Goal: Information Seeking & Learning: Find contact information

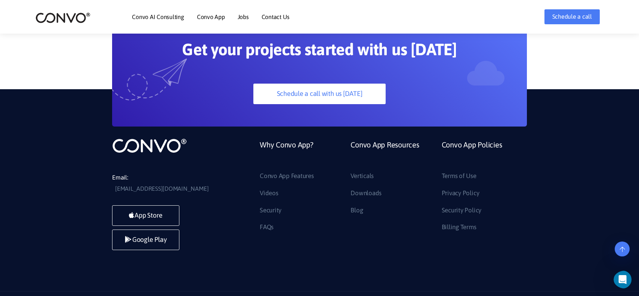
scroll to position [2143, 0]
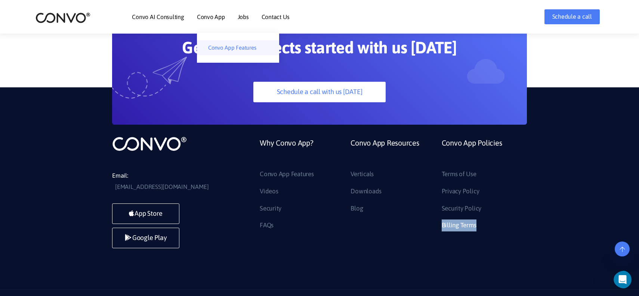
click at [226, 47] on link "Convo App Features" at bounding box center [238, 47] width 82 height 15
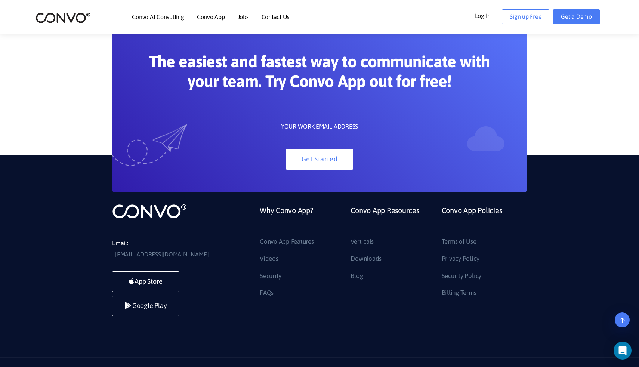
scroll to position [690, 0]
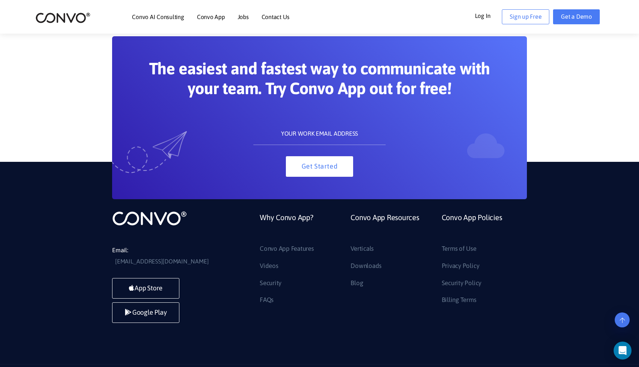
scroll to position [557, 0]
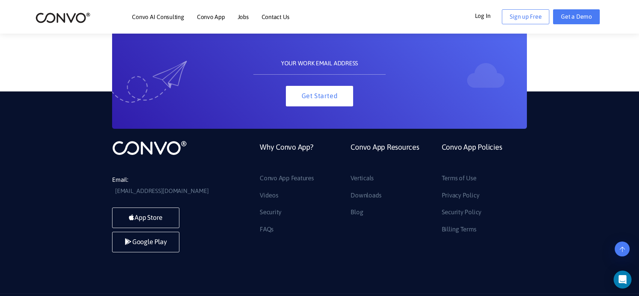
scroll to position [4168, 0]
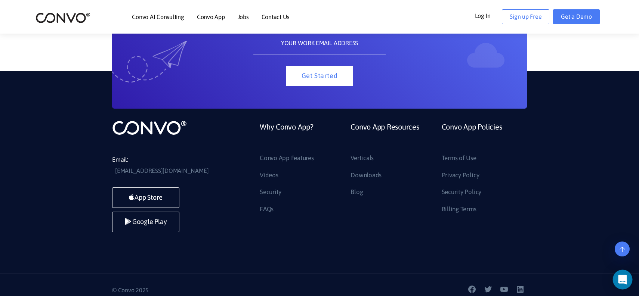
click at [625, 279] on icon "Open Intercom Messenger" at bounding box center [622, 280] width 10 height 10
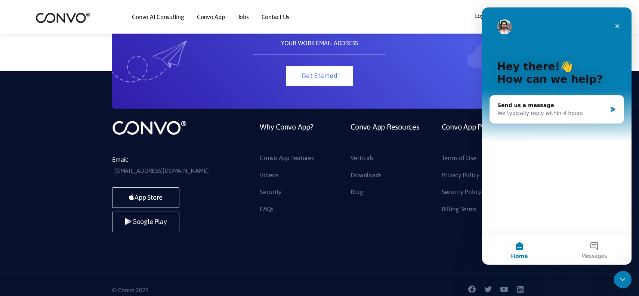
scroll to position [0, 0]
click at [606, 111] on div "We typically reply within 4 hours" at bounding box center [551, 113] width 109 height 8
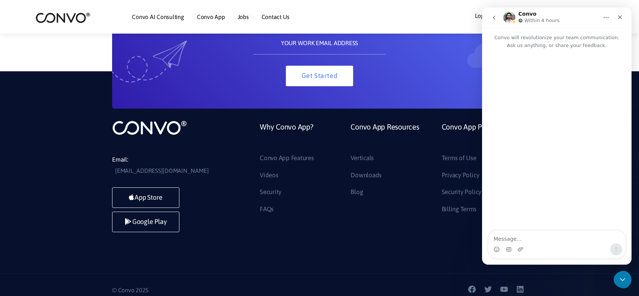
click at [609, 18] on button "Home" at bounding box center [606, 17] width 14 height 14
click at [596, 76] on div "Intercom messenger" at bounding box center [556, 140] width 149 height 182
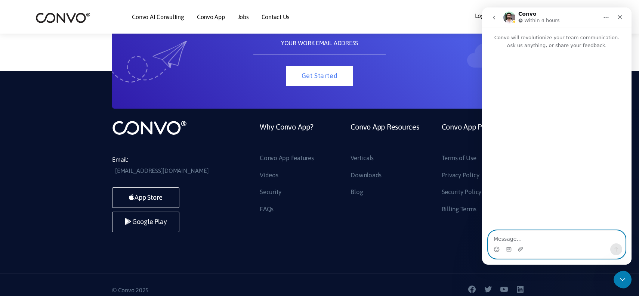
click at [515, 242] on textarea "Message…" at bounding box center [556, 237] width 137 height 13
click at [590, 235] on textarea "Message…" at bounding box center [556, 237] width 137 height 13
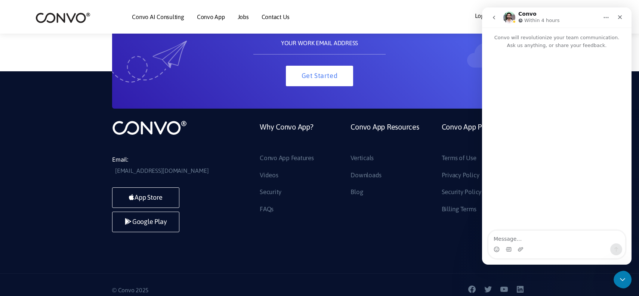
click at [493, 19] on icon "go back" at bounding box center [494, 18] width 6 height 6
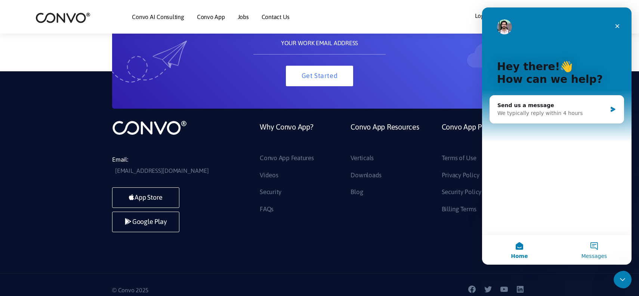
click at [595, 249] on button "Messages" at bounding box center [594, 250] width 75 height 30
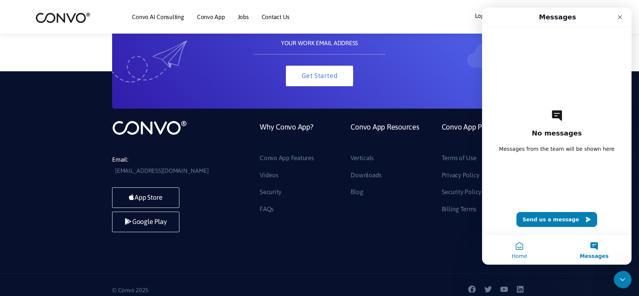
click at [515, 249] on button "Home" at bounding box center [519, 250] width 75 height 30
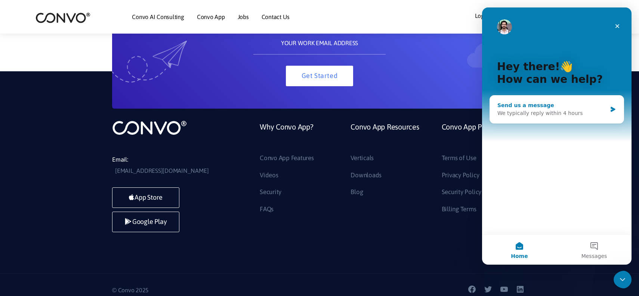
click at [549, 115] on div "We typically reply within 4 hours" at bounding box center [551, 113] width 109 height 8
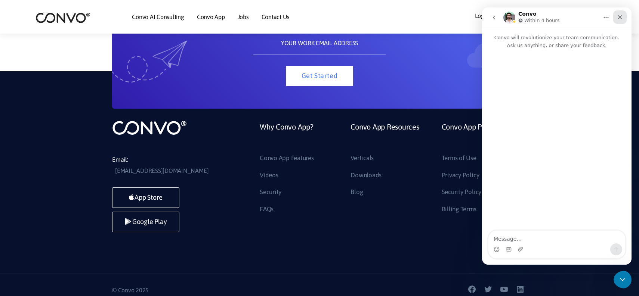
click at [622, 18] on icon "Close" at bounding box center [620, 17] width 6 height 6
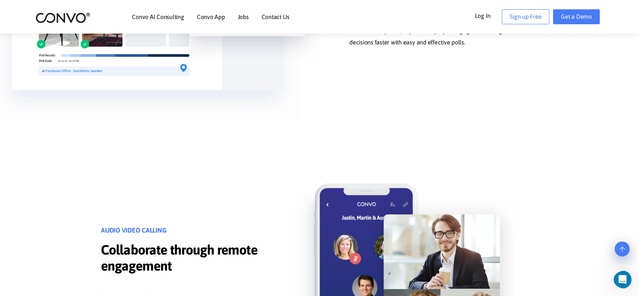
scroll to position [2037, 0]
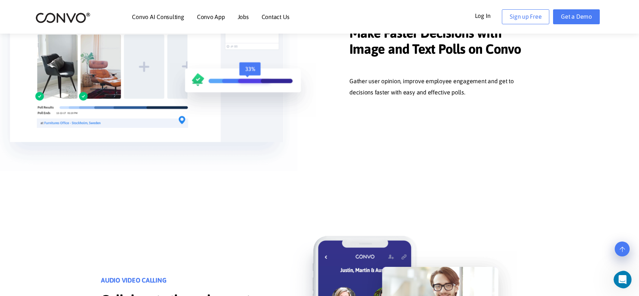
click at [579, 25] on div "Convo AI Consulting Convo App Convo App Features Jobs Contact Us Log In Get a D…" at bounding box center [319, 17] width 579 height 32
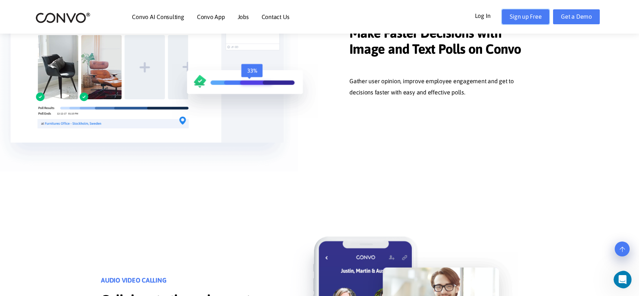
click at [539, 16] on link "Sign up Free" at bounding box center [525, 16] width 47 height 15
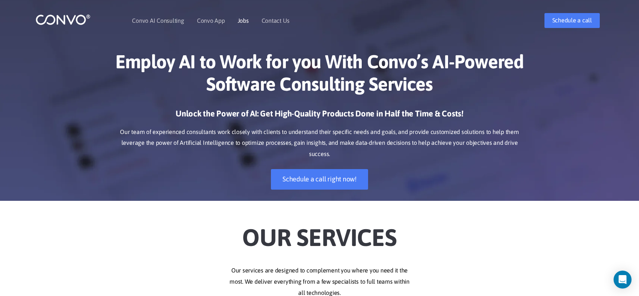
click at [245, 19] on link "Jobs" at bounding box center [243, 21] width 11 height 6
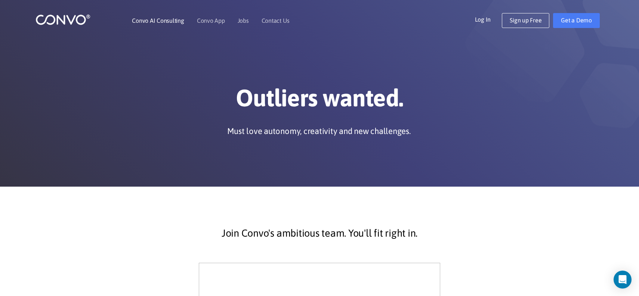
click at [146, 20] on link "Convo AI Consulting" at bounding box center [158, 21] width 52 height 6
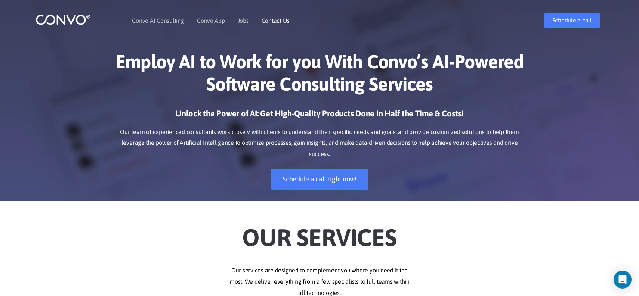
click at [278, 21] on link "Contact Us" at bounding box center [275, 21] width 28 height 6
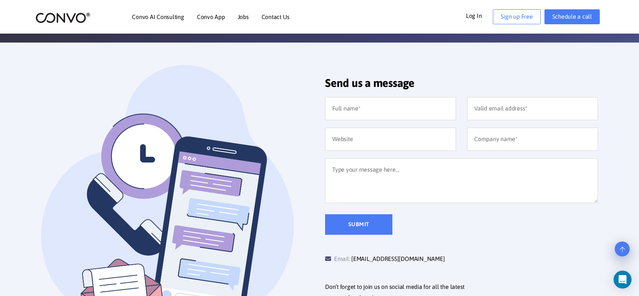
scroll to position [148, 0]
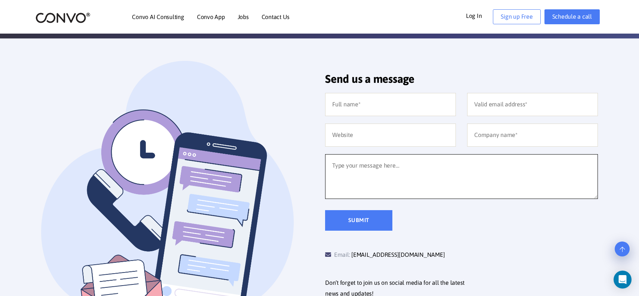
click at [394, 195] on textarea at bounding box center [461, 176] width 273 height 45
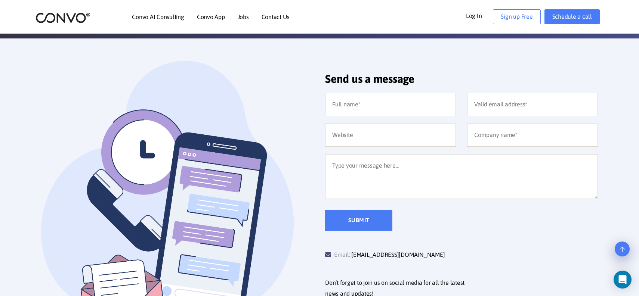
click at [457, 226] on div "Submit" at bounding box center [461, 220] width 284 height 21
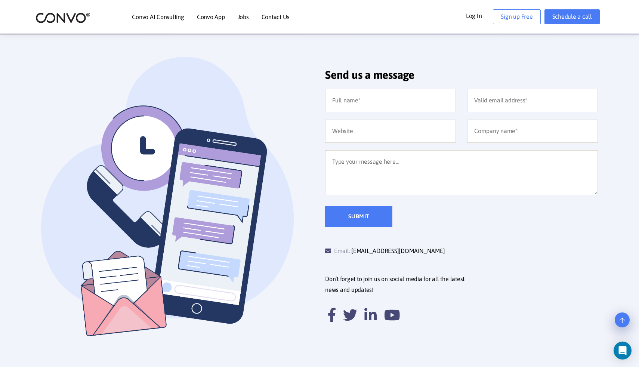
scroll to position [155, 0]
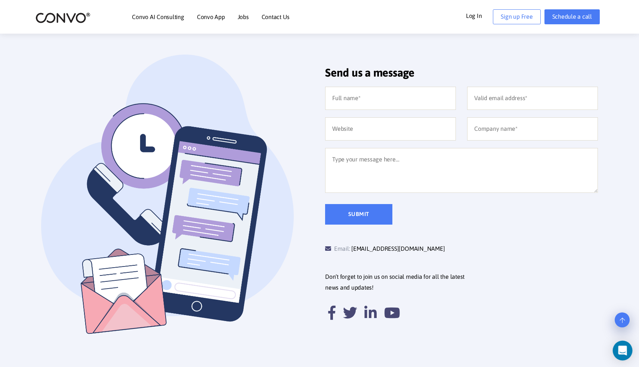
click at [620, 296] on div "Open Intercom Messenger" at bounding box center [623, 351] width 20 height 20
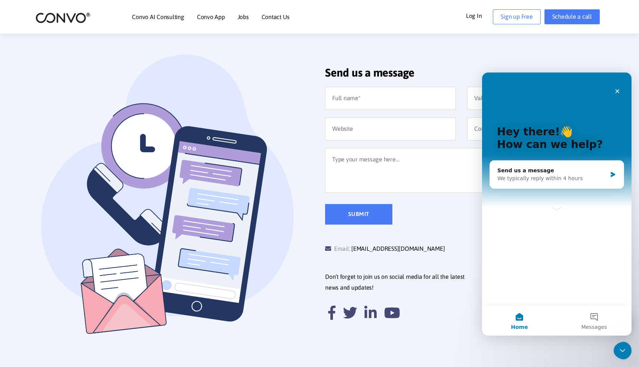
scroll to position [0, 0]
click at [597, 296] on button "Messages" at bounding box center [594, 321] width 75 height 30
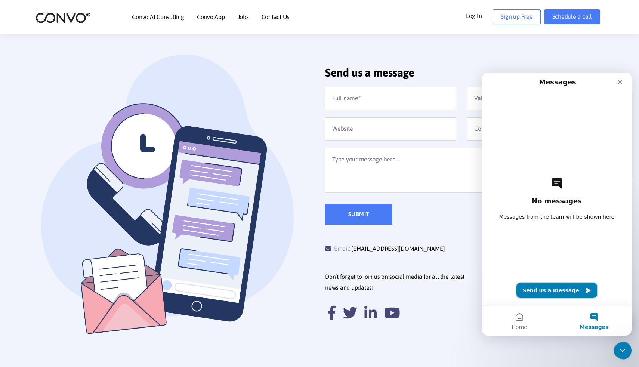
click at [586, 291] on icon "Intercom messenger" at bounding box center [588, 290] width 4 height 5
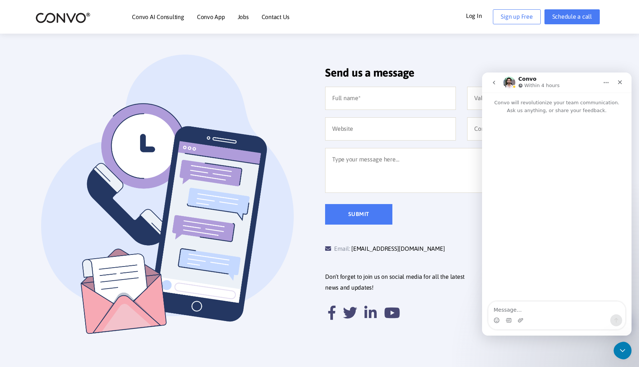
click at [489, 84] on button "go back" at bounding box center [494, 82] width 14 height 14
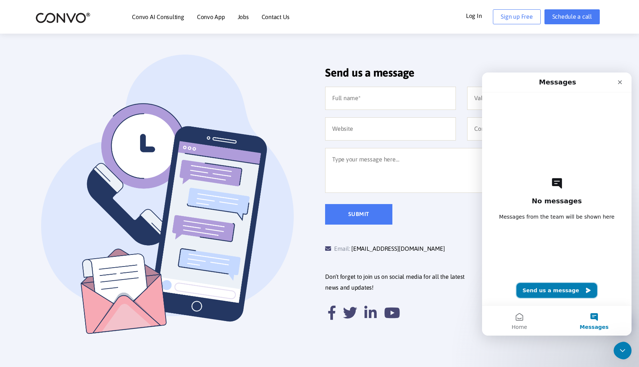
click at [586, 291] on icon "Intercom messenger" at bounding box center [588, 290] width 4 height 5
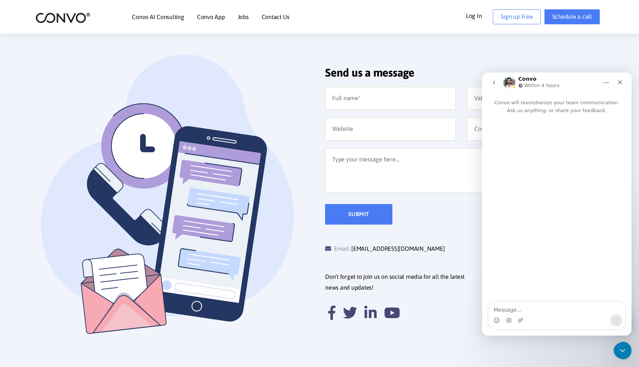
click at [605, 85] on icon "Home" at bounding box center [606, 83] width 6 height 6
click at [597, 100] on div "Expand window" at bounding box center [589, 101] width 41 height 8
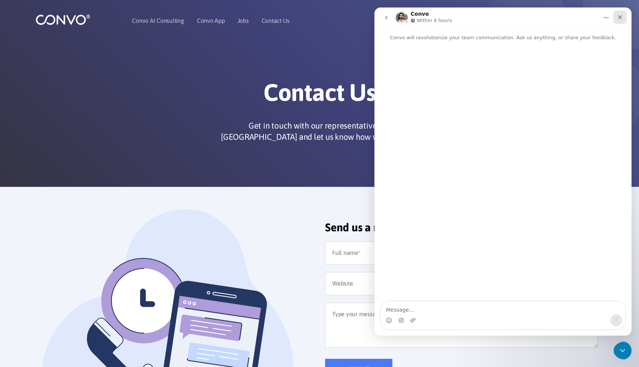
click at [620, 21] on div "Close" at bounding box center [619, 16] width 13 height 13
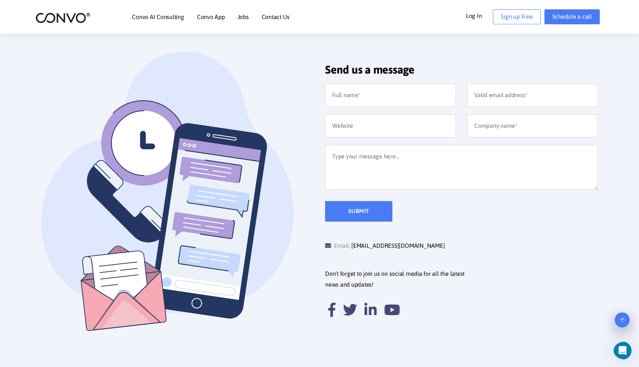
scroll to position [159, 0]
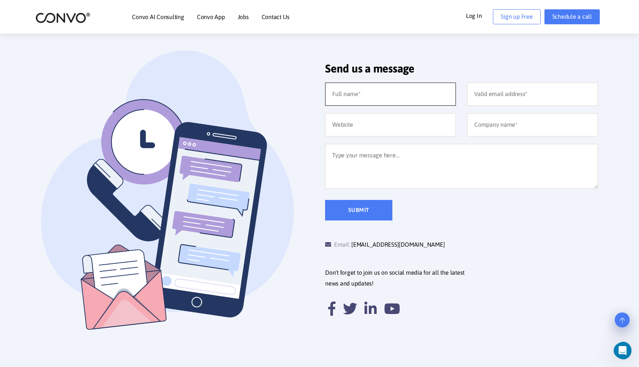
click at [362, 102] on input "text" at bounding box center [390, 94] width 131 height 23
click at [490, 100] on input "email" at bounding box center [532, 94] width 131 height 23
click at [398, 121] on input "text" at bounding box center [390, 124] width 131 height 23
click at [491, 124] on input "text" at bounding box center [532, 124] width 131 height 23
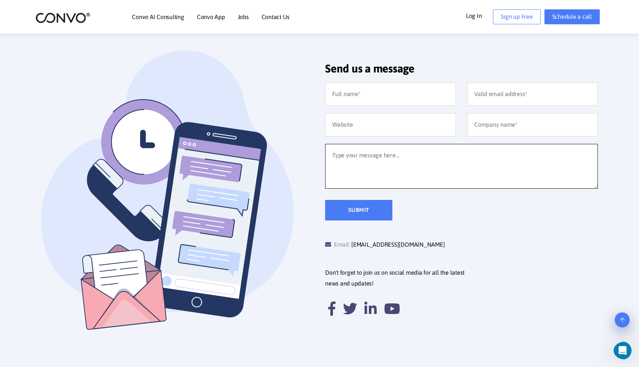
click at [400, 159] on textarea at bounding box center [461, 166] width 273 height 45
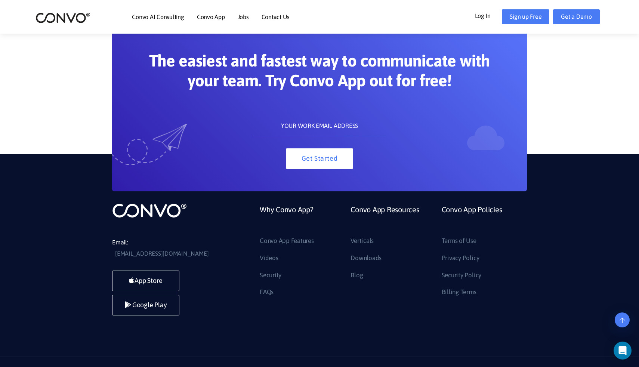
scroll to position [1640, 0]
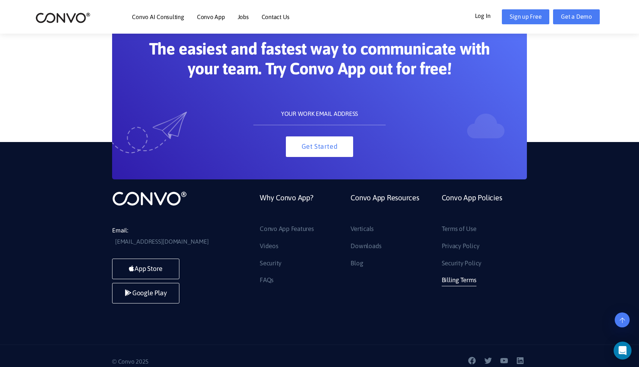
click at [472, 278] on link "Billing Terms" at bounding box center [458, 280] width 35 height 12
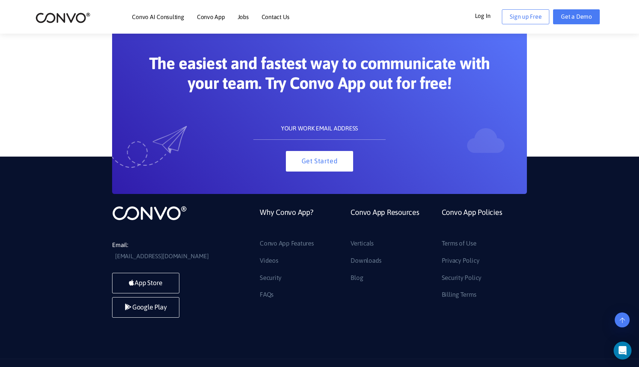
scroll to position [557, 0]
